Goal: Find contact information: Obtain details needed to contact an individual or organization

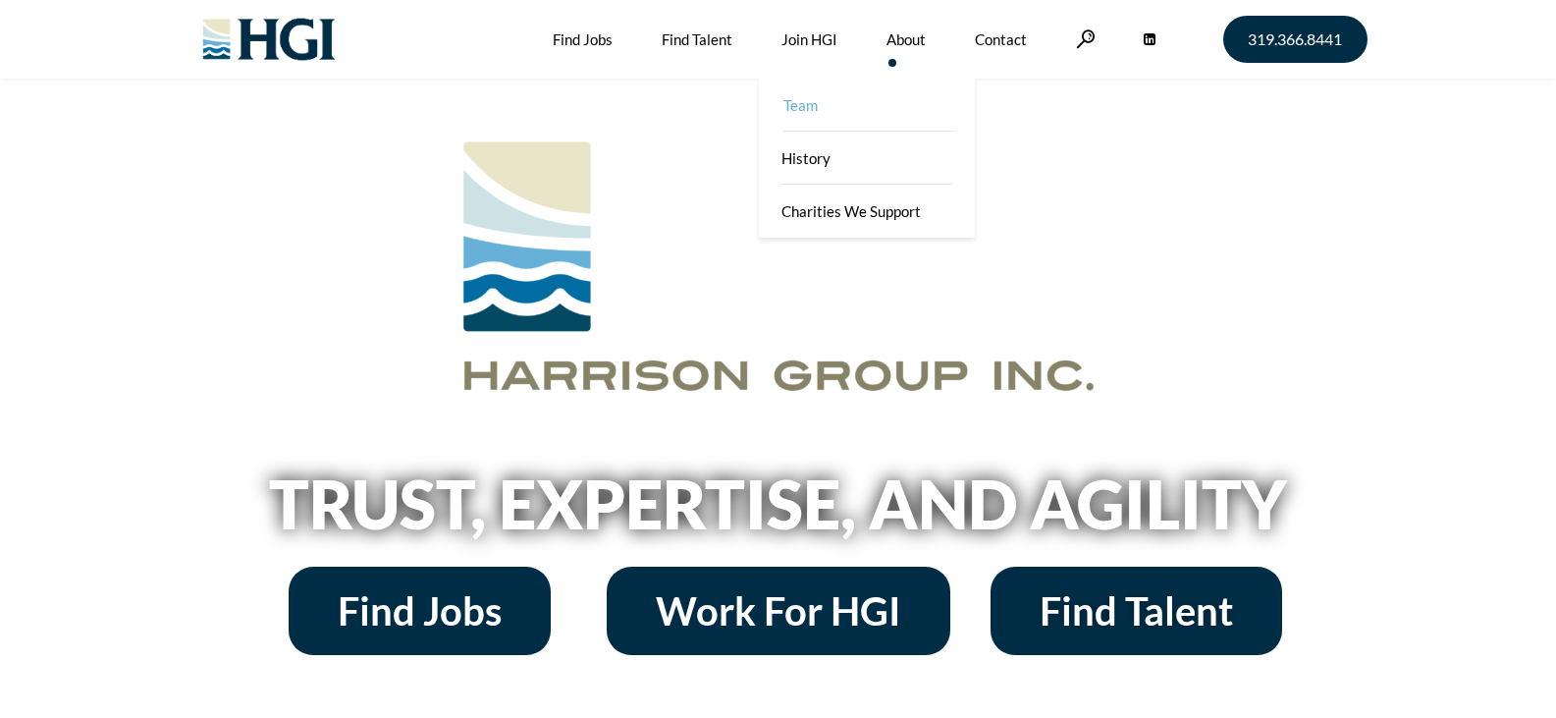
click at [853, 105] on link "Team" at bounding box center [869, 105] width 216 height 53
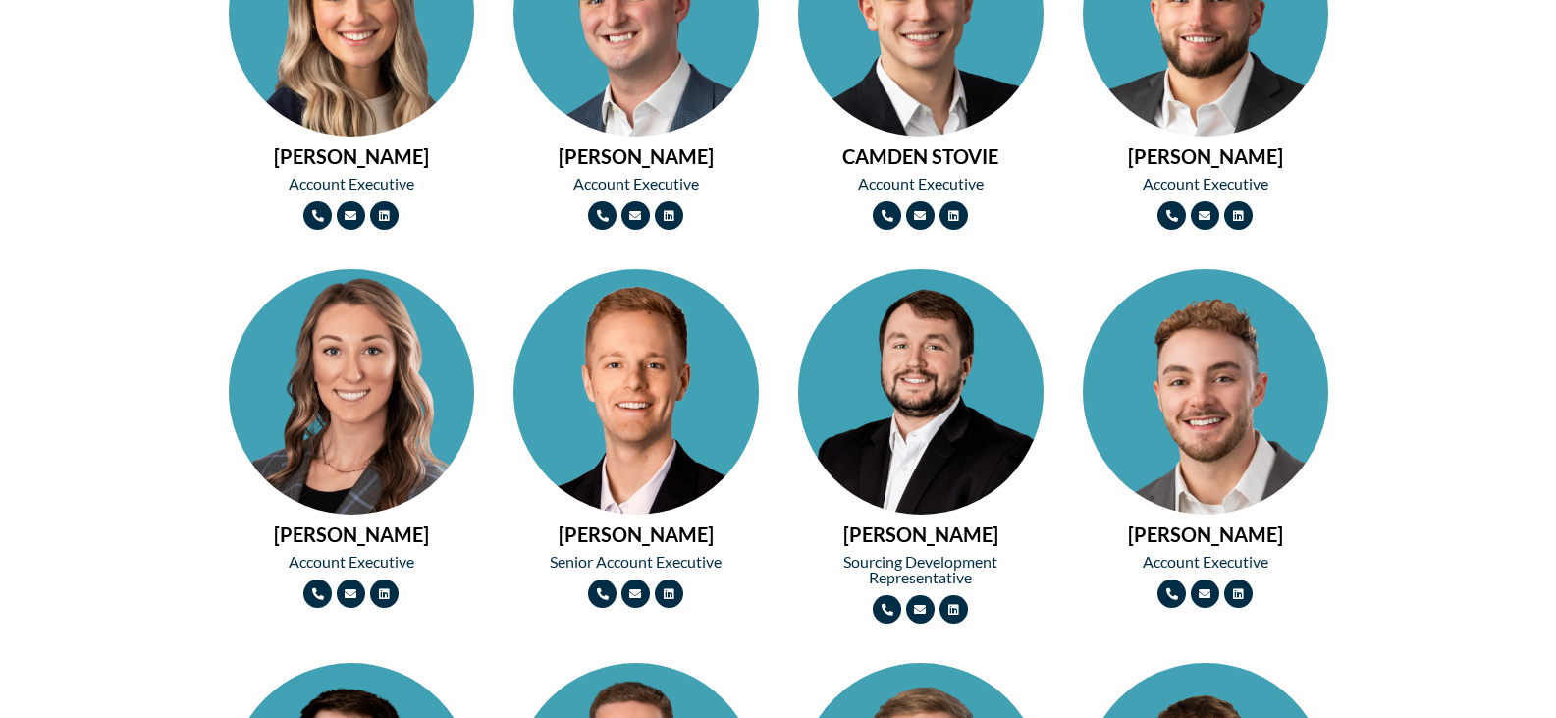
scroll to position [1865, 0]
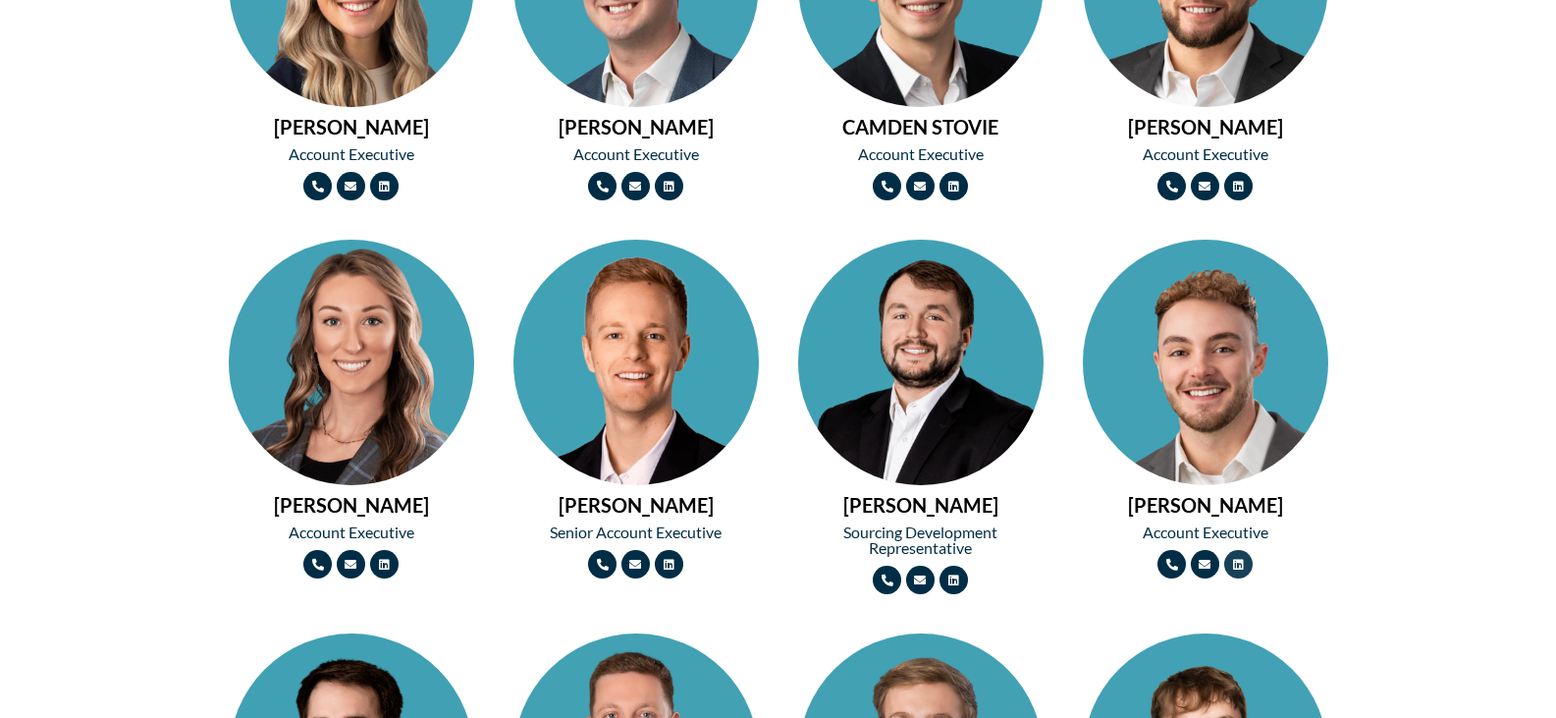
click at [1244, 564] on icon at bounding box center [1238, 565] width 12 height 12
click at [959, 575] on icon at bounding box center [953, 580] width 12 height 12
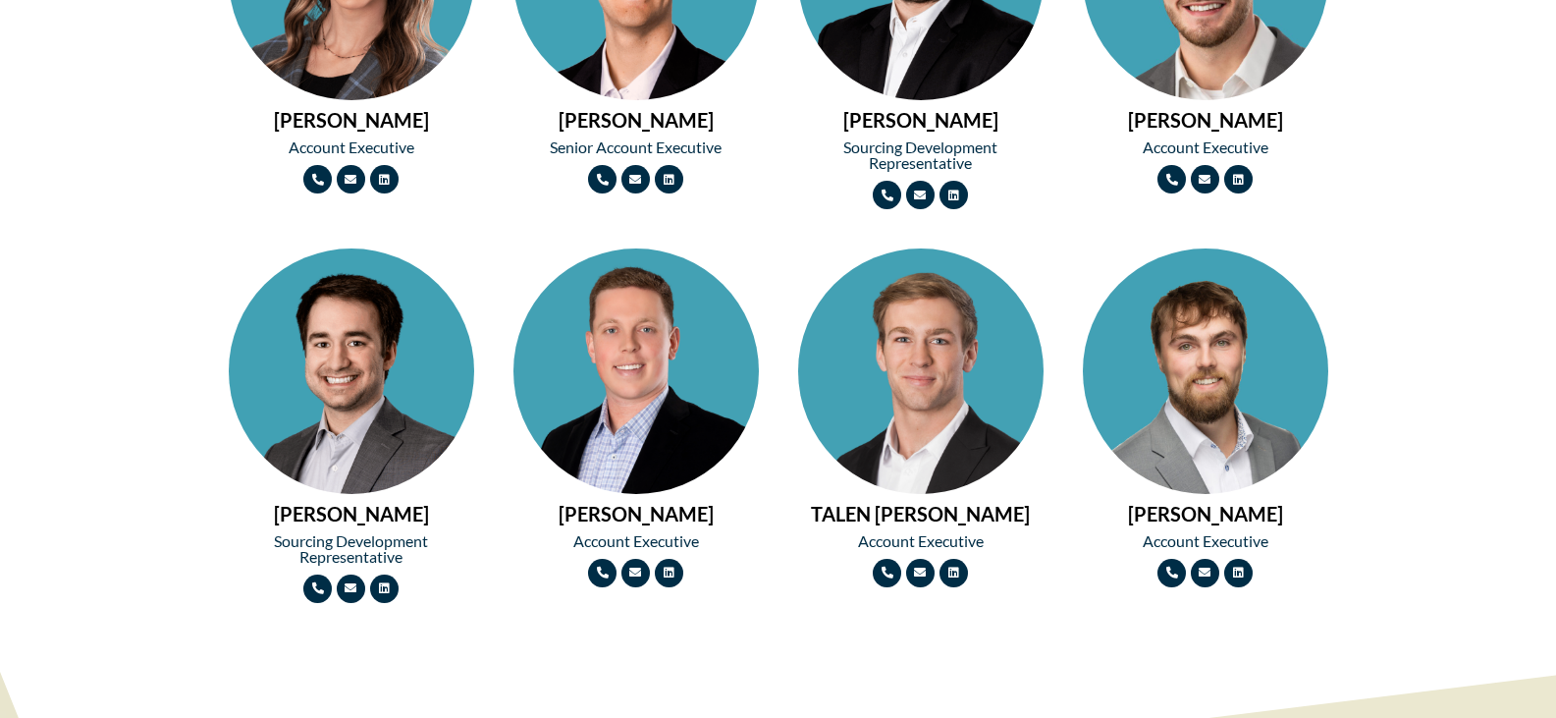
scroll to position [2258, 0]
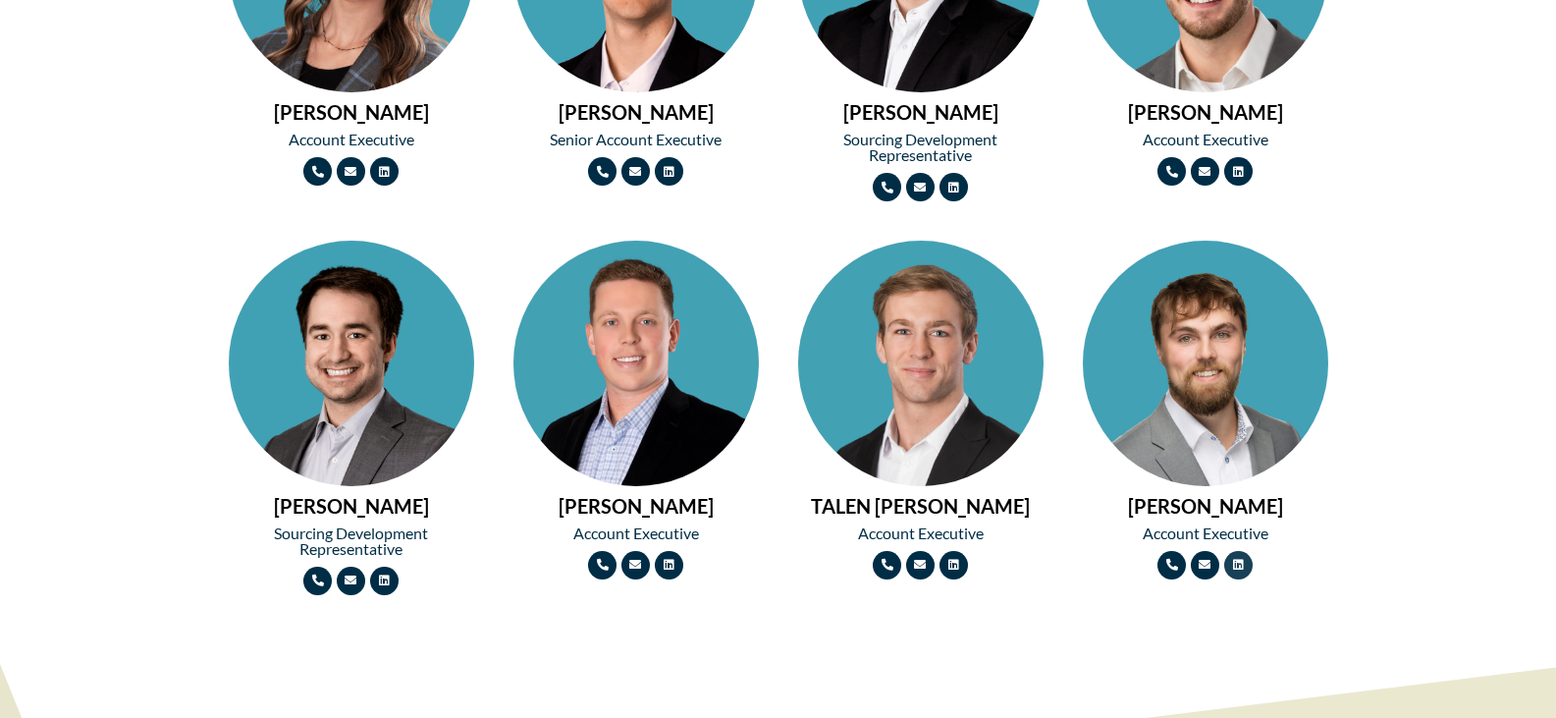
click at [1233, 568] on link "Linkedin" at bounding box center [1238, 565] width 28 height 28
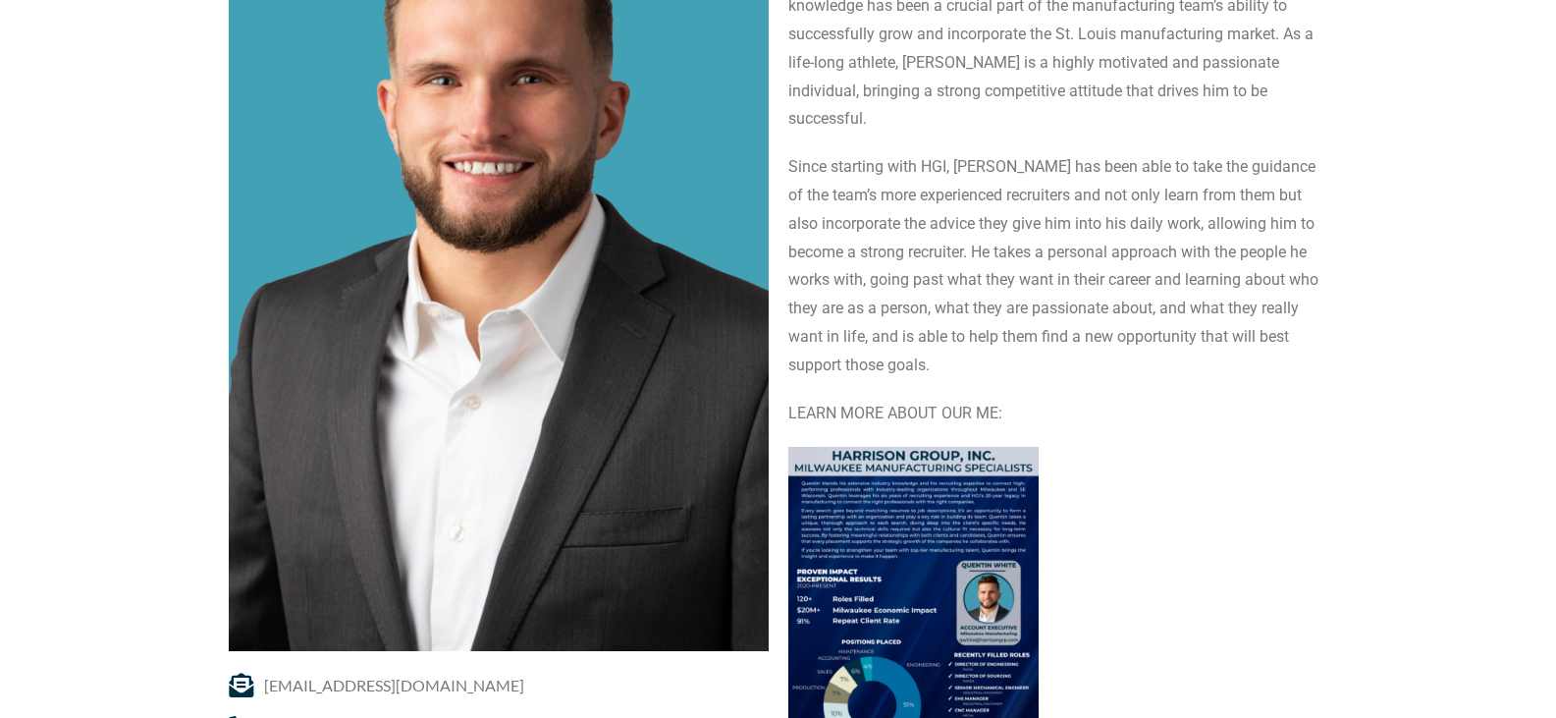
scroll to position [393, 0]
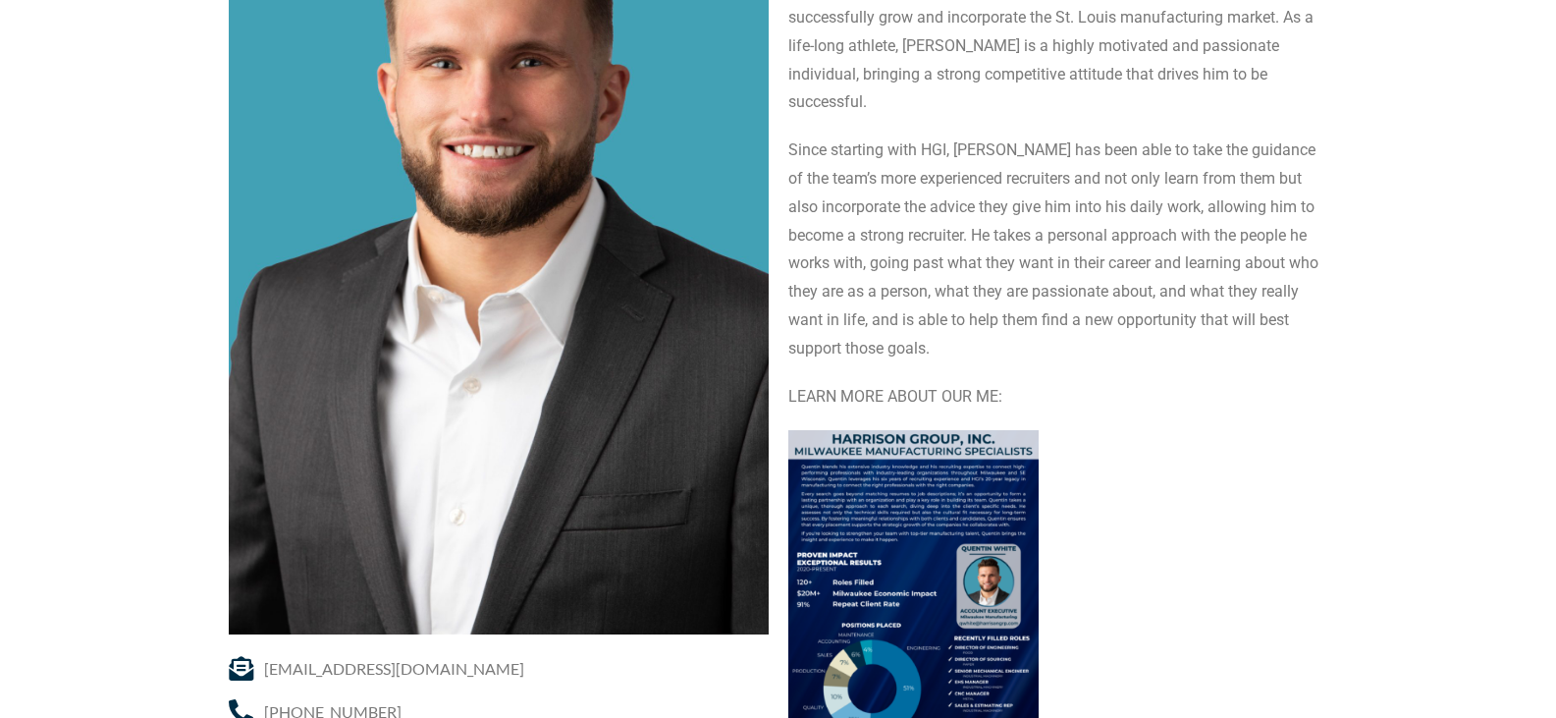
click at [898, 457] on img at bounding box center [913, 592] width 250 height 324
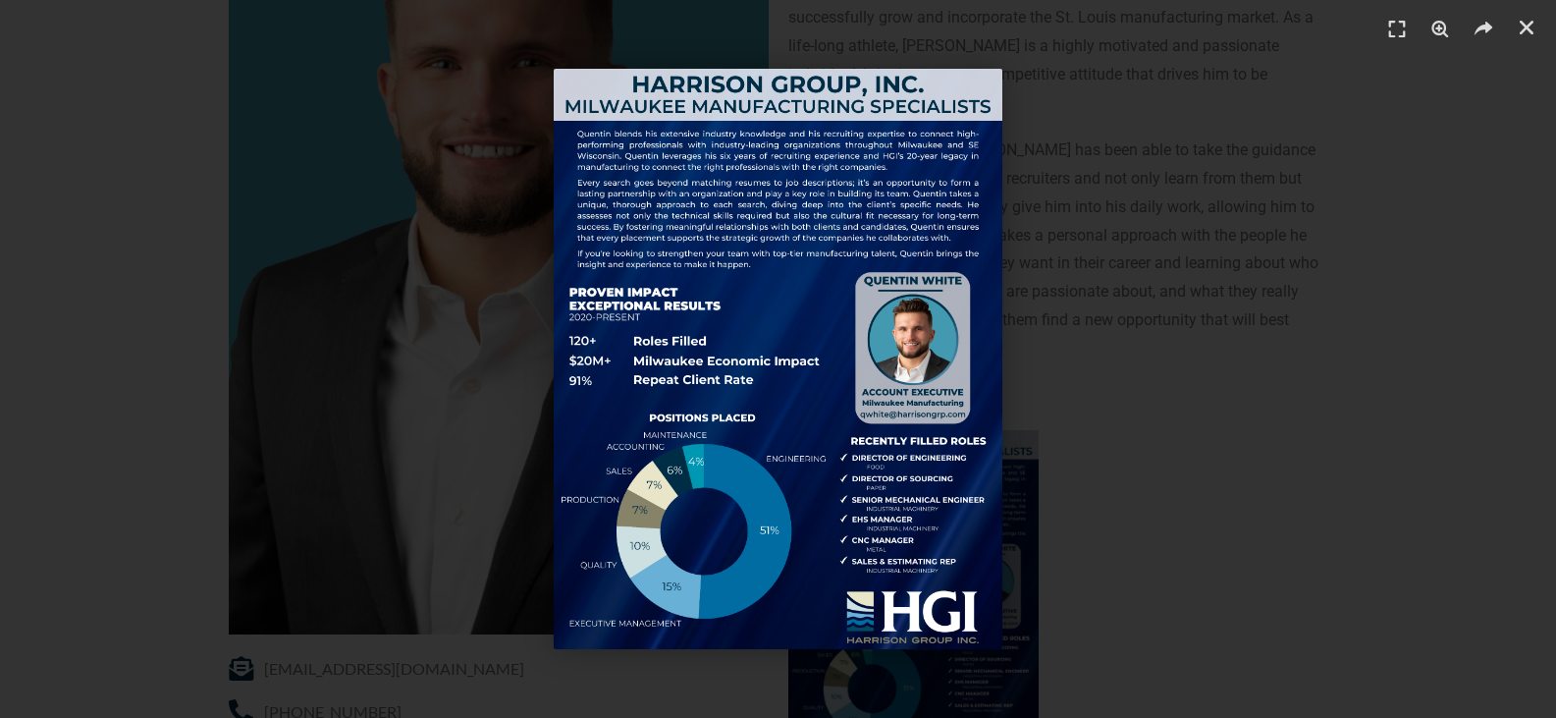
click at [1163, 452] on div "1 / 1" at bounding box center [778, 359] width 1419 height 580
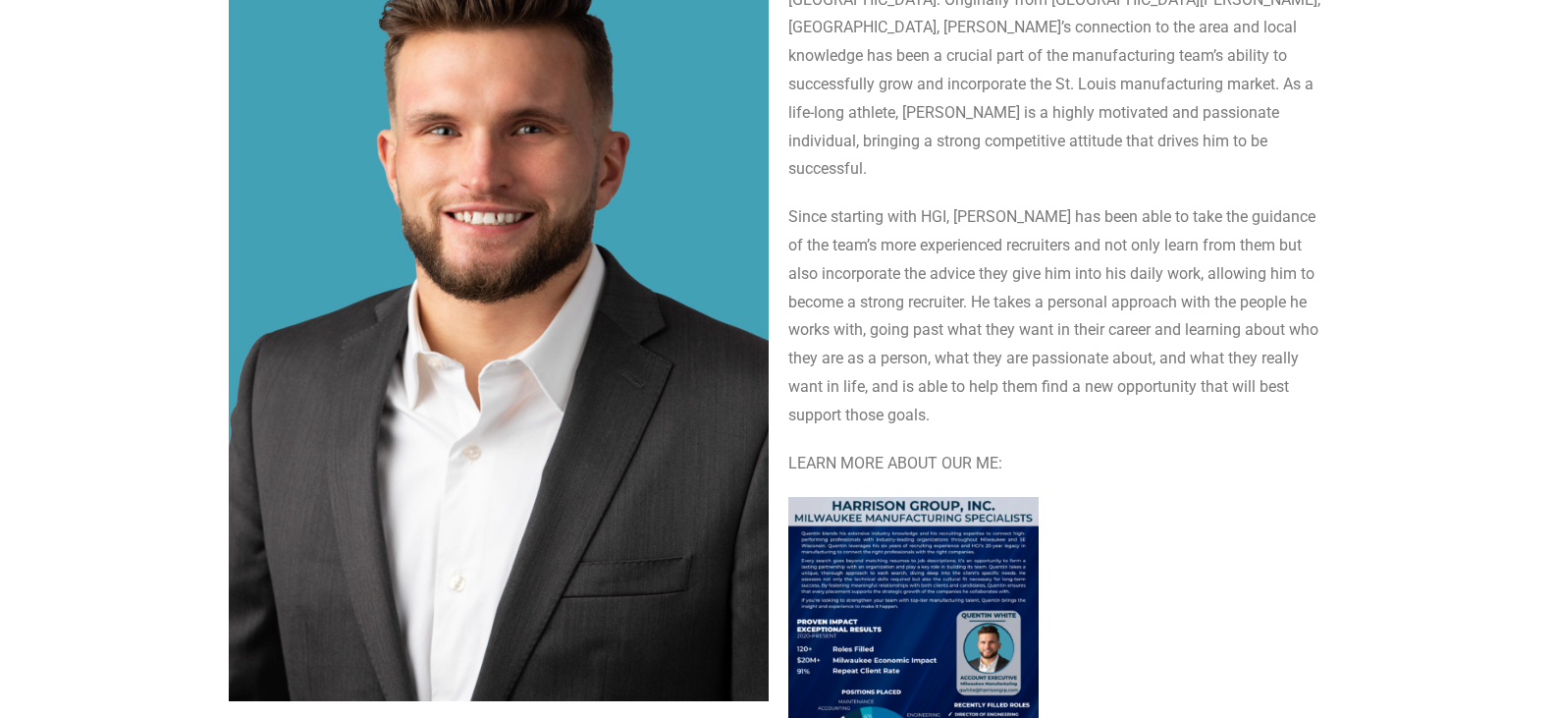
scroll to position [196, 0]
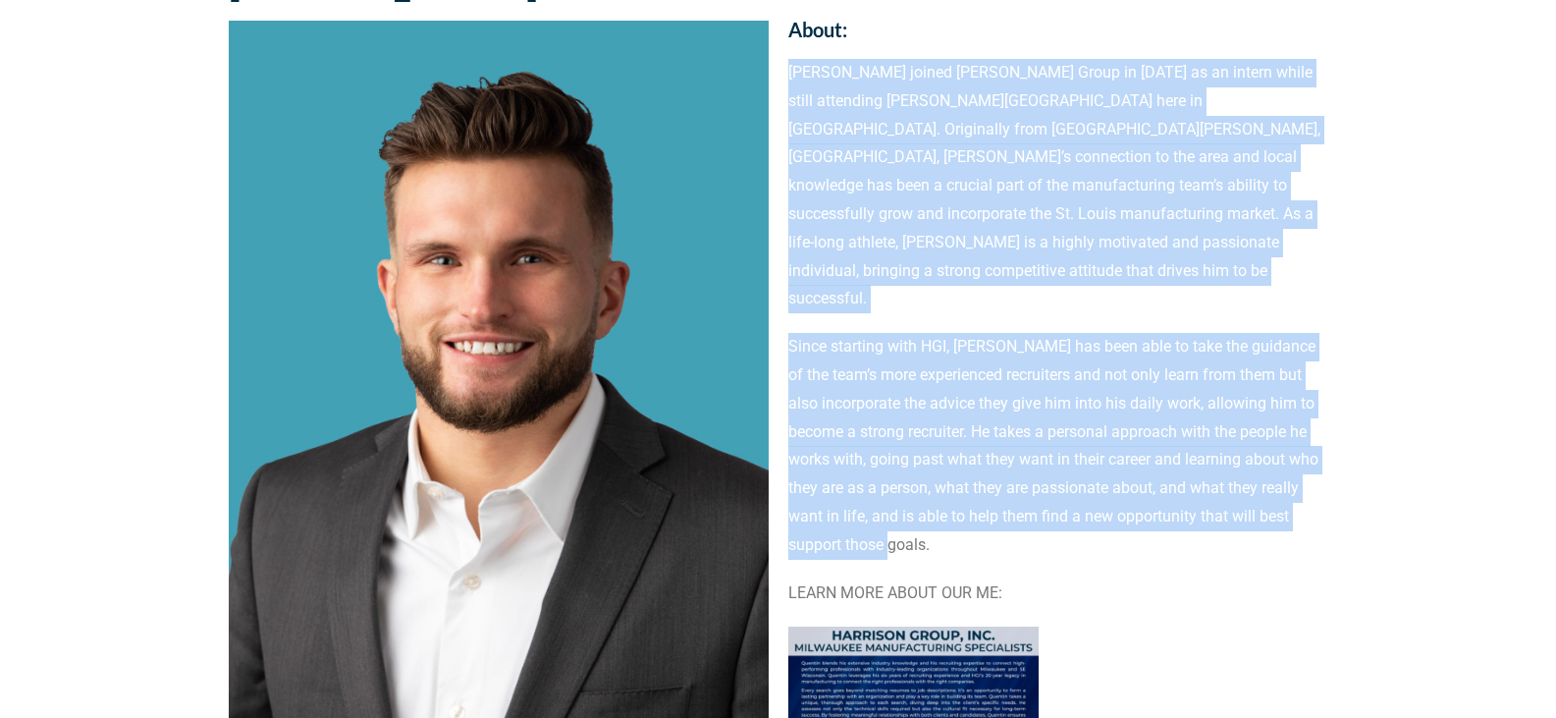
drag, startPoint x: 954, startPoint y: 490, endPoint x: 783, endPoint y: 73, distance: 450.8
copy div "Quentin joined Harrison Group in 2019 as an intern while still attending Coe Co…"
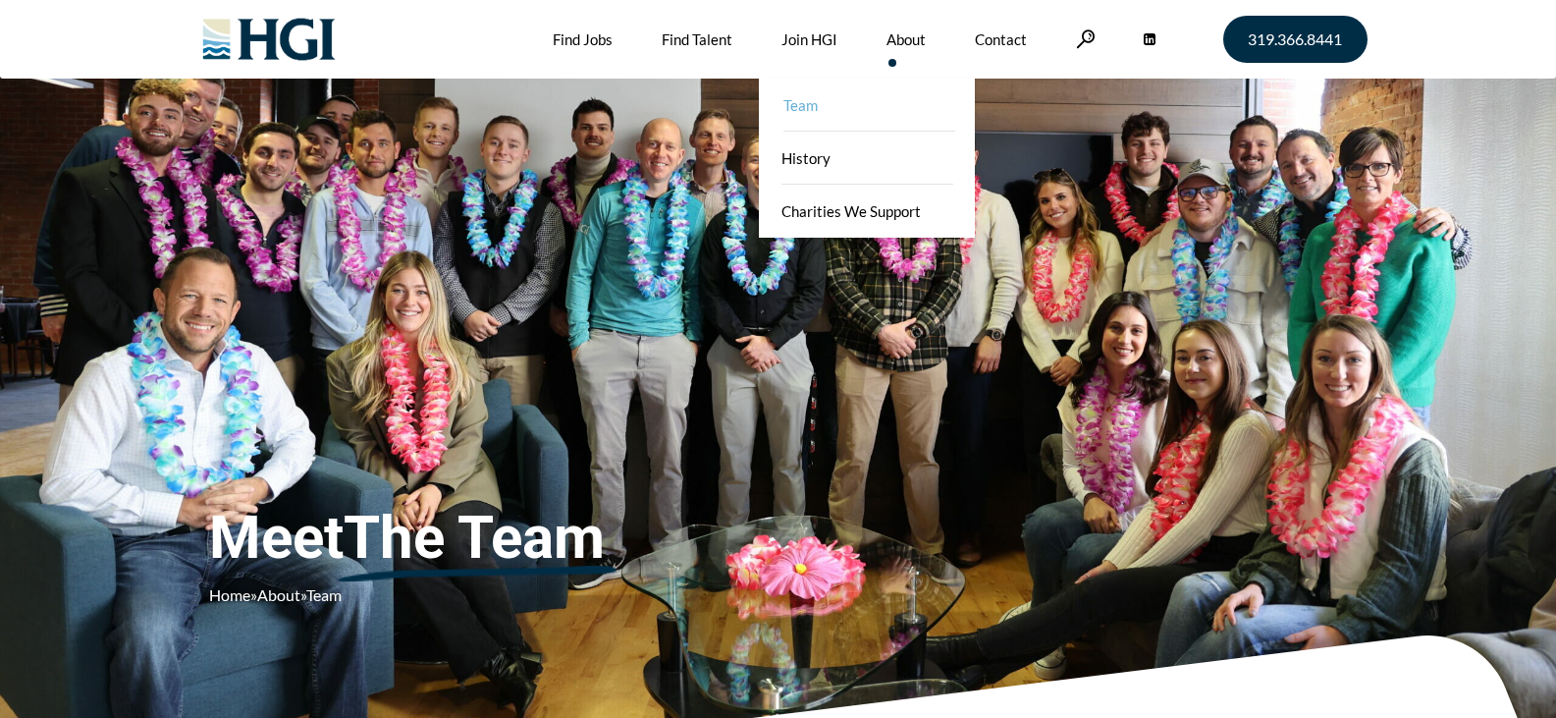
click at [833, 97] on link "Team" at bounding box center [869, 105] width 216 height 53
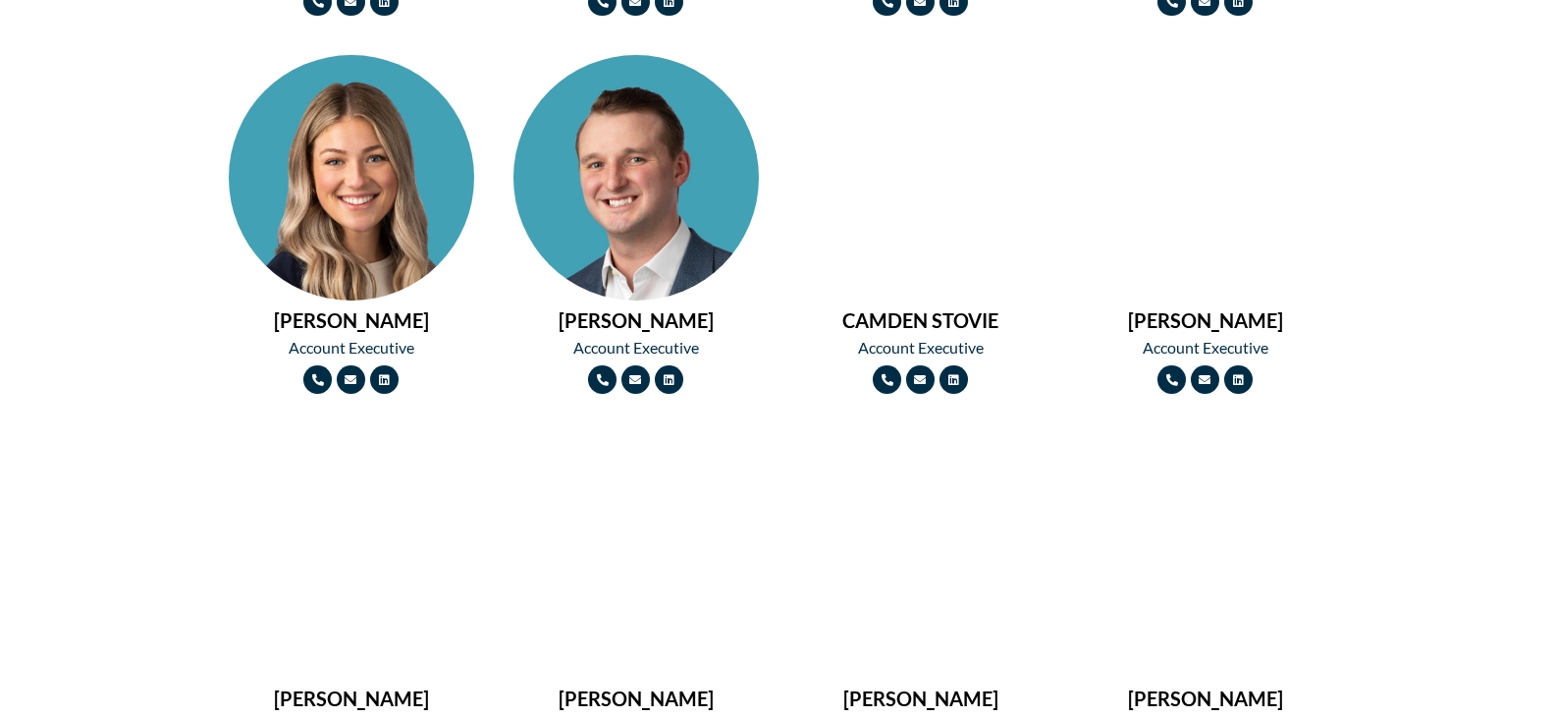
scroll to position [1669, 0]
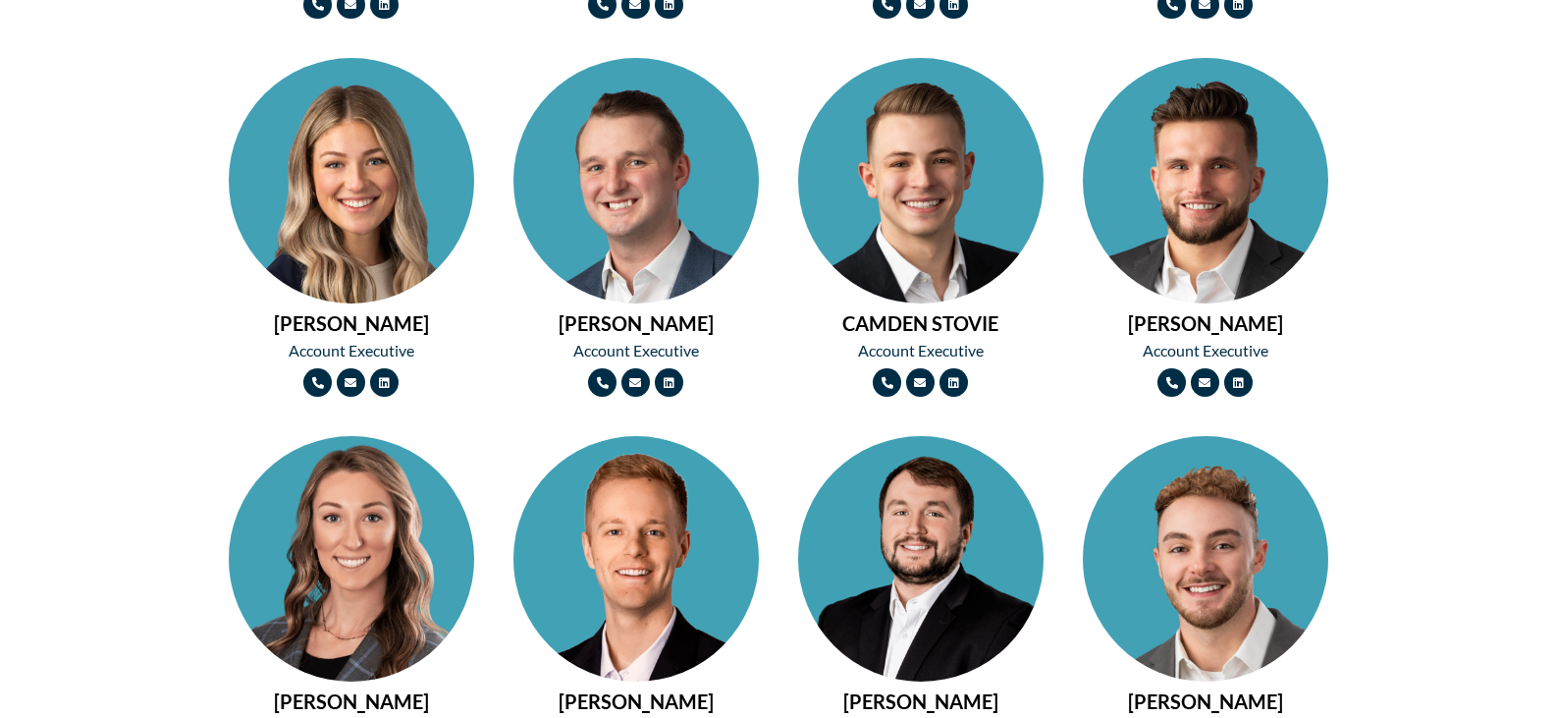
click at [1210, 193] on img at bounding box center [1205, 242] width 245 height 368
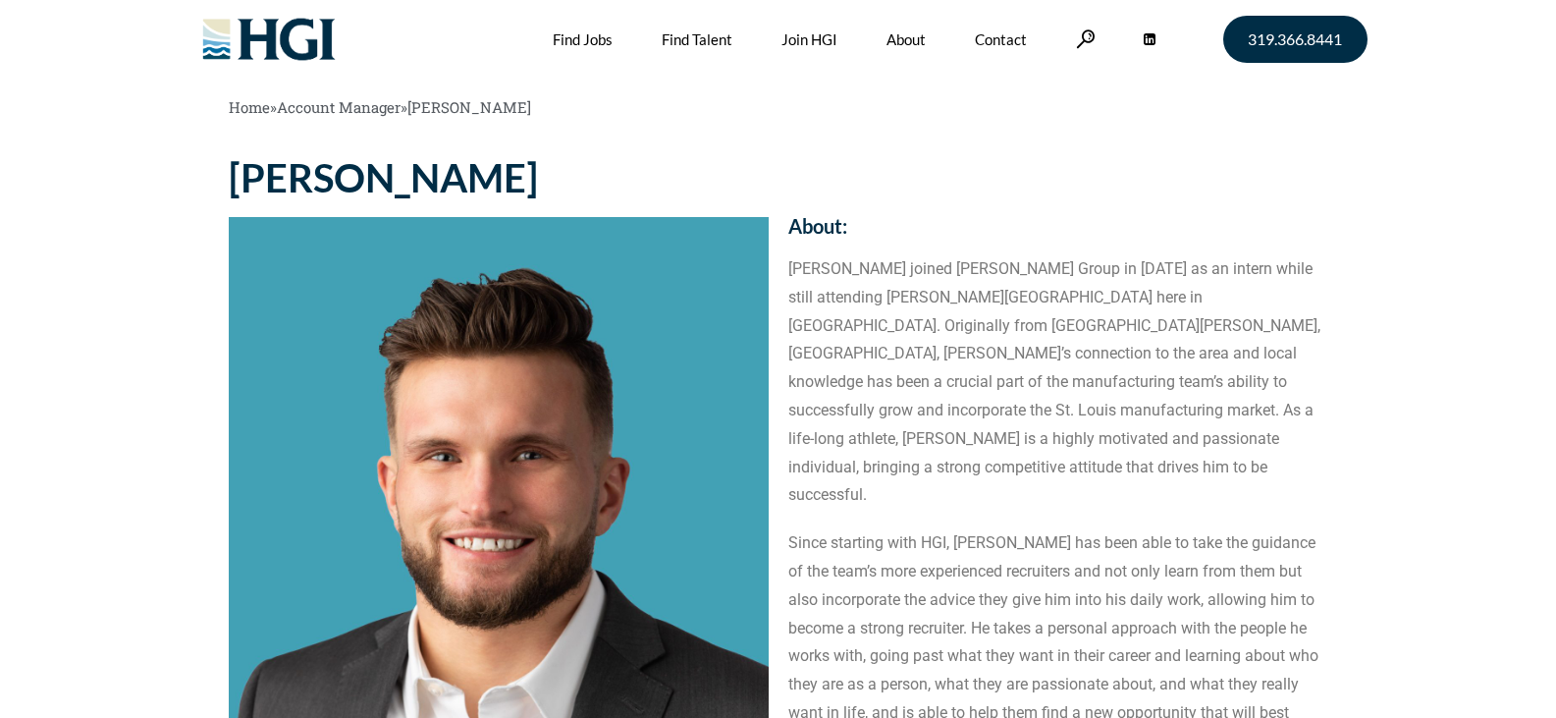
scroll to position [687, 0]
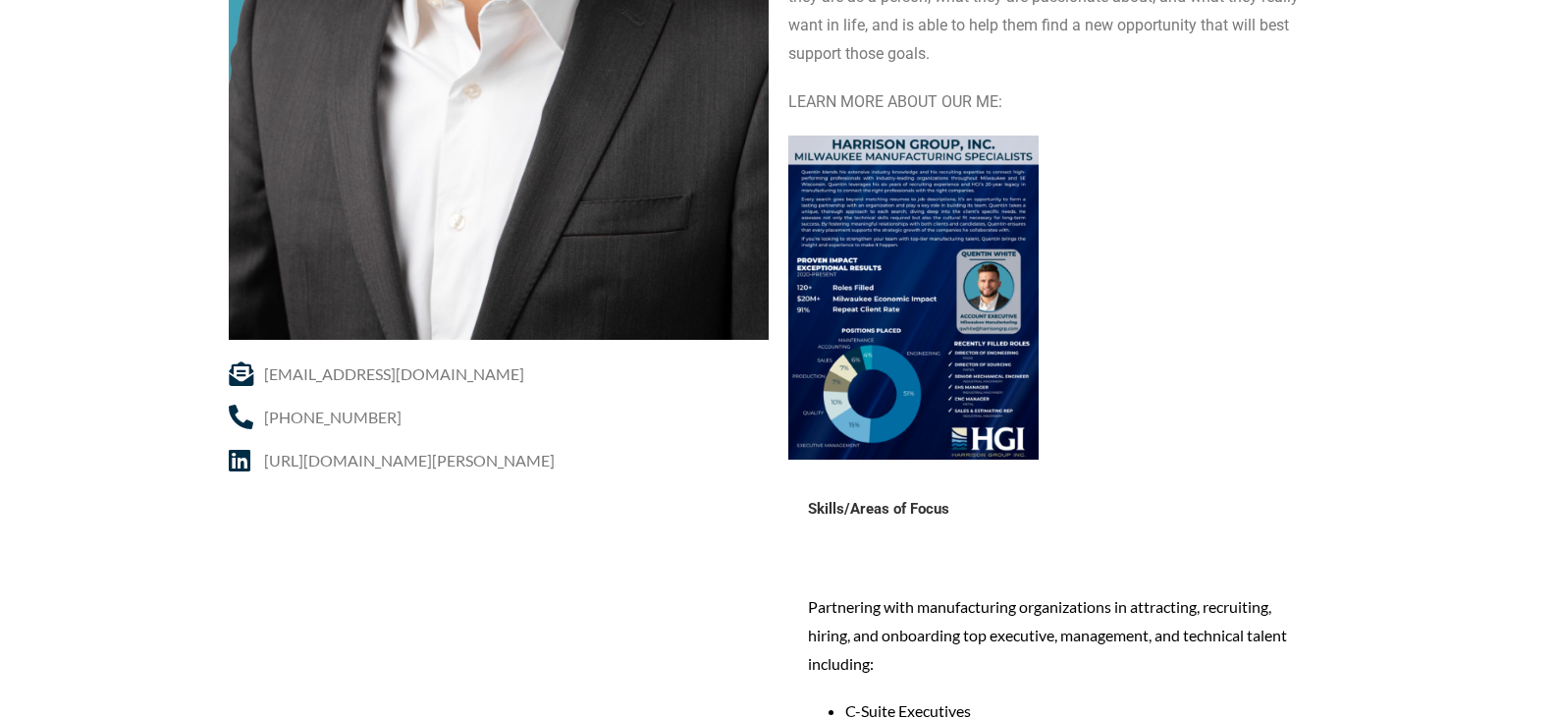
click at [917, 244] on img at bounding box center [913, 297] width 250 height 324
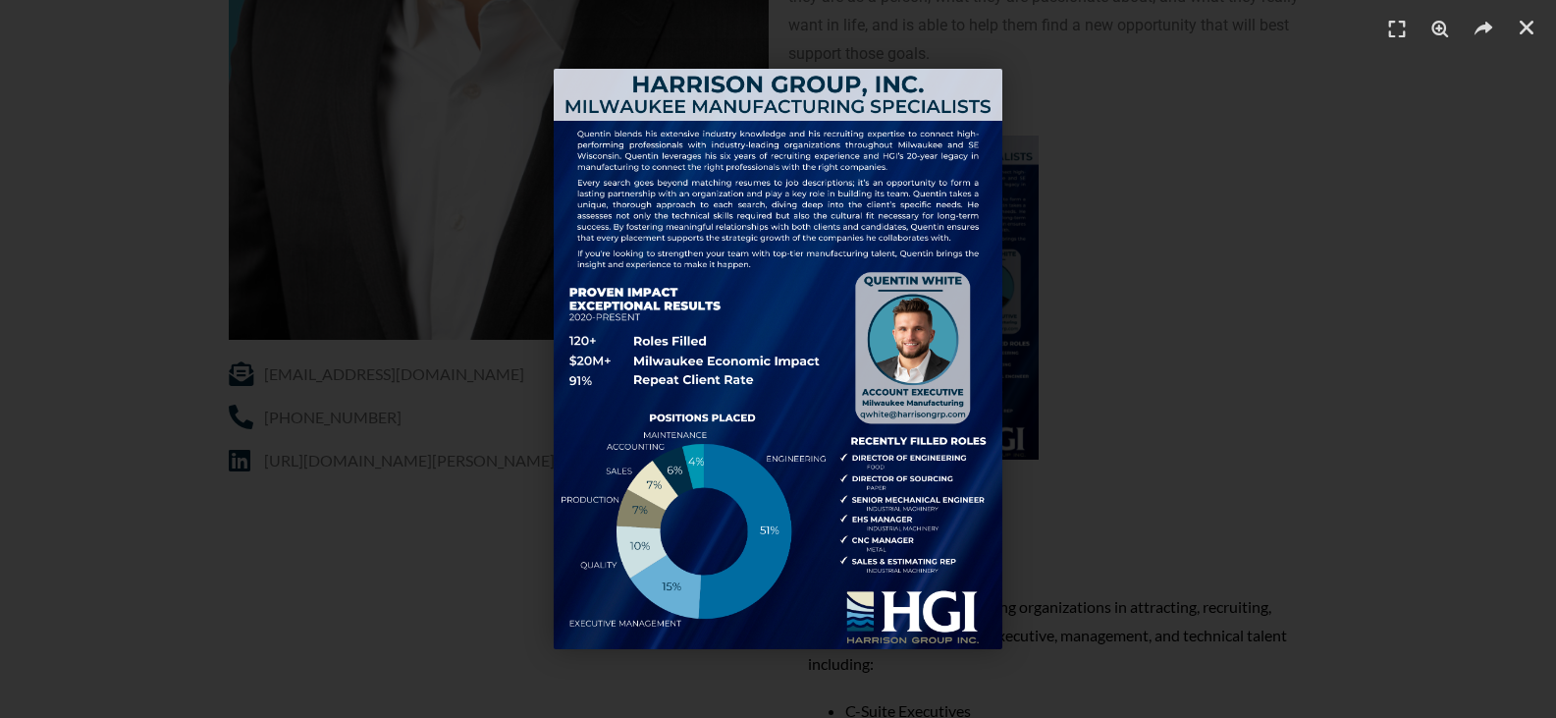
click at [1223, 389] on div "1 / 1" at bounding box center [778, 359] width 1419 height 580
